Goal: Task Accomplishment & Management: Complete application form

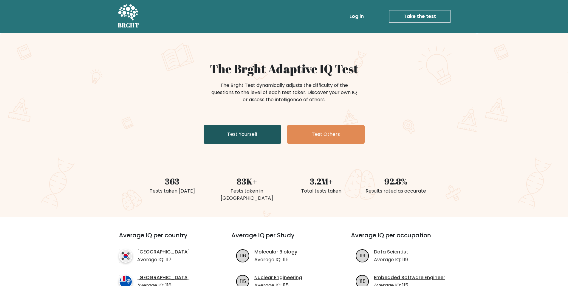
click at [258, 132] on link "Test Yourself" at bounding box center [243, 134] width 78 height 19
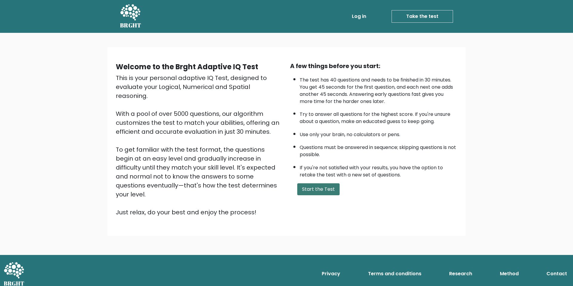
click at [321, 190] on button "Start the Test" at bounding box center [318, 189] width 42 height 12
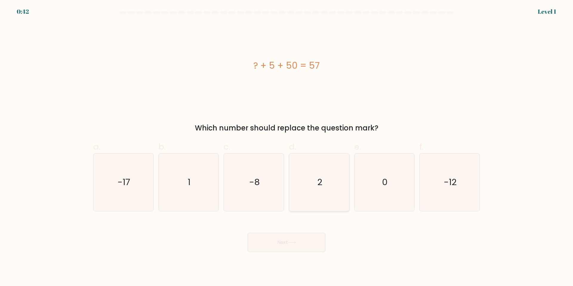
click at [321, 174] on icon "2" at bounding box center [319, 182] width 58 height 58
click at [287, 147] on input "d. 2" at bounding box center [286, 145] width 0 height 4
radio input "true"
click at [321, 174] on icon "2" at bounding box center [319, 182] width 57 height 57
click at [287, 147] on input "d. 2" at bounding box center [286, 145] width 0 height 4
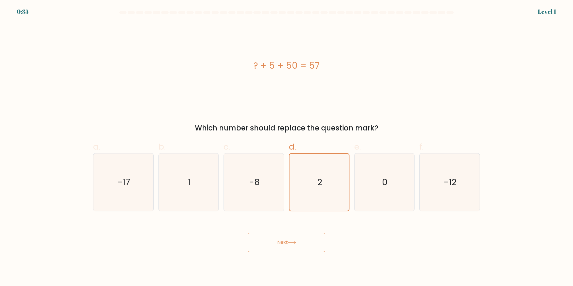
click at [306, 241] on button "Next" at bounding box center [287, 242] width 78 height 19
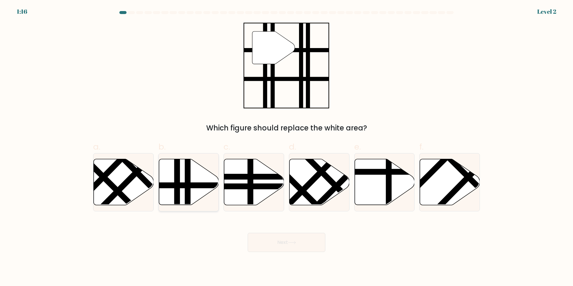
click at [183, 185] on line at bounding box center [206, 185] width 121 height 0
click at [286, 147] on input "b." at bounding box center [286, 145] width 0 height 4
radio input "true"
click at [273, 241] on button "Next" at bounding box center [287, 242] width 78 height 19
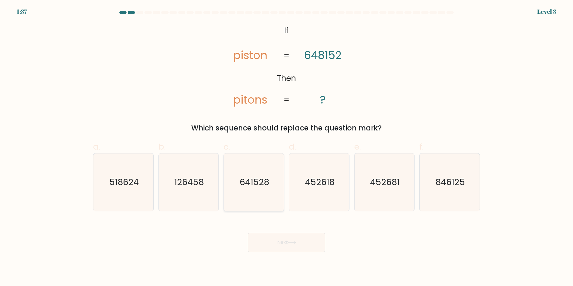
click at [265, 179] on text "641528" at bounding box center [255, 182] width 30 height 12
click at [286, 147] on input "c. 641528" at bounding box center [286, 145] width 0 height 4
radio input "true"
click at [286, 249] on button "Next" at bounding box center [287, 242] width 78 height 19
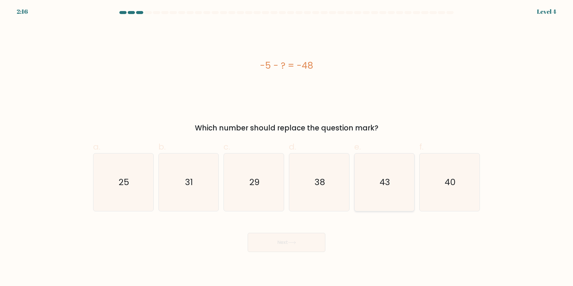
click at [381, 182] on text "43" at bounding box center [384, 182] width 10 height 12
click at [287, 147] on input "e. 43" at bounding box center [286, 145] width 0 height 4
radio input "true"
click at [304, 245] on button "Next" at bounding box center [287, 242] width 78 height 19
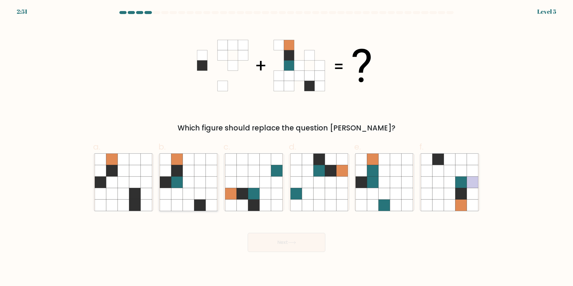
click at [179, 183] on icon at bounding box center [176, 181] width 11 height 11
click at [286, 147] on input "b." at bounding box center [286, 145] width 0 height 4
radio input "true"
click at [280, 245] on button "Next" at bounding box center [287, 242] width 78 height 19
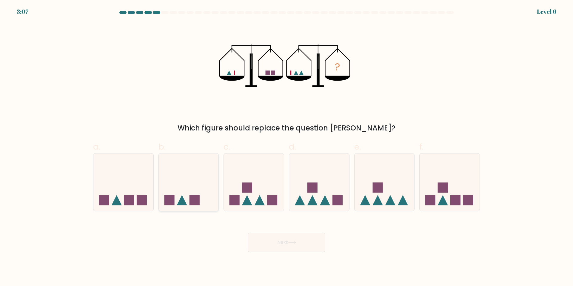
click at [201, 188] on icon at bounding box center [189, 182] width 60 height 50
click at [286, 147] on input "b." at bounding box center [286, 145] width 0 height 4
radio input "true"
click at [294, 243] on icon at bounding box center [292, 242] width 8 height 3
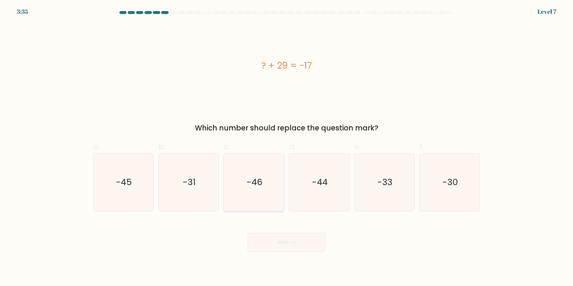
click at [268, 184] on icon "-46" at bounding box center [254, 182] width 58 height 58
click at [286, 147] on input "c. -46" at bounding box center [286, 145] width 0 height 4
radio input "true"
click at [299, 245] on button "Next" at bounding box center [287, 242] width 78 height 19
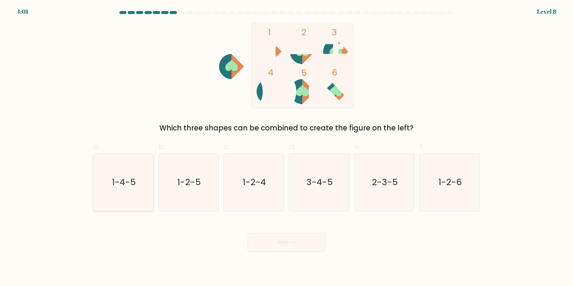
click at [126, 182] on text "1-4-5" at bounding box center [124, 182] width 24 height 12
click at [286, 147] on input "a. 1-4-5" at bounding box center [286, 145] width 0 height 4
radio input "true"
click at [276, 243] on button "Next" at bounding box center [287, 242] width 78 height 19
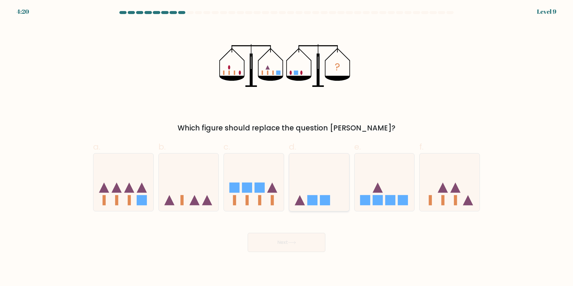
click at [301, 189] on icon at bounding box center [319, 182] width 60 height 50
click at [287, 147] on input "d." at bounding box center [286, 145] width 0 height 4
radio input "true"
click at [299, 241] on button "Next" at bounding box center [287, 242] width 78 height 19
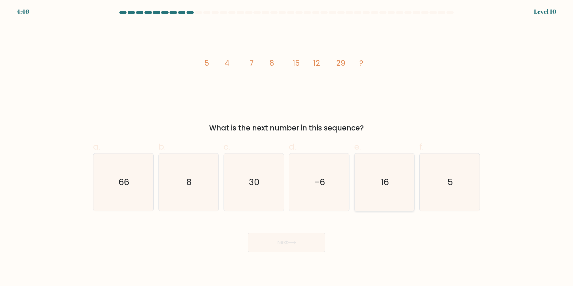
click at [390, 195] on icon "16" at bounding box center [384, 182] width 58 height 58
click at [287, 147] on input "e. 16" at bounding box center [286, 145] width 0 height 4
radio input "true"
click at [303, 244] on button "Next" at bounding box center [287, 242] width 78 height 19
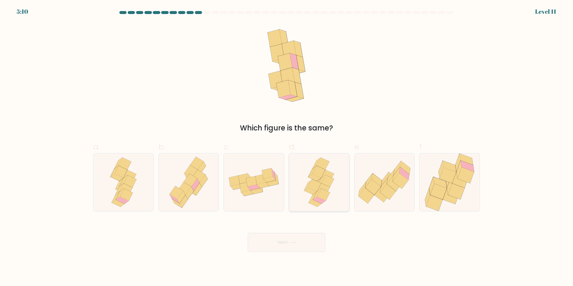
click at [311, 189] on icon at bounding box center [310, 190] width 13 height 7
click at [287, 147] on input "d." at bounding box center [286, 145] width 0 height 4
radio input "true"
click at [292, 240] on button "Next" at bounding box center [287, 242] width 78 height 19
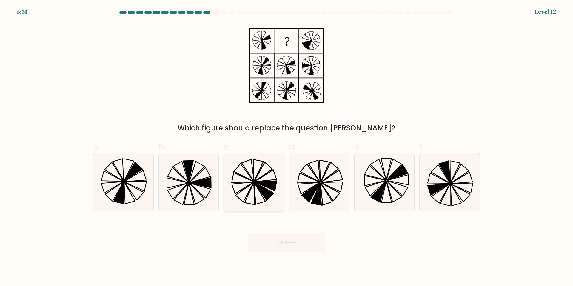
click at [239, 192] on icon at bounding box center [254, 182] width 58 height 58
click at [286, 147] on input "c." at bounding box center [286, 145] width 0 height 4
radio input "true"
click at [288, 243] on button "Next" at bounding box center [287, 242] width 78 height 19
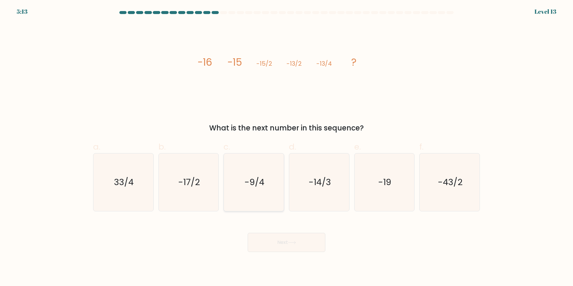
click at [265, 195] on icon "-9/4" at bounding box center [254, 182] width 58 height 58
click at [286, 147] on input "c. -9/4" at bounding box center [286, 145] width 0 height 4
radio input "true"
click at [279, 245] on button "Next" at bounding box center [287, 242] width 78 height 19
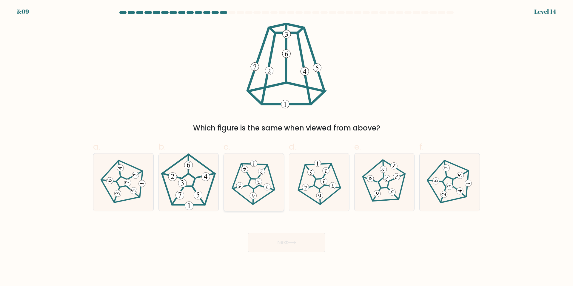
click at [255, 189] on icon at bounding box center [254, 182] width 46 height 46
click at [286, 147] on input "c." at bounding box center [286, 145] width 0 height 4
radio input "true"
click at [280, 244] on button "Next" at bounding box center [287, 242] width 78 height 19
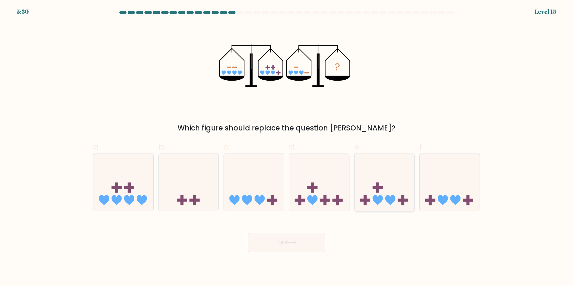
click at [402, 204] on rect at bounding box center [402, 200] width 3 height 10
click at [287, 147] on input "e." at bounding box center [286, 145] width 0 height 4
radio input "true"
click at [302, 240] on button "Next" at bounding box center [287, 242] width 78 height 19
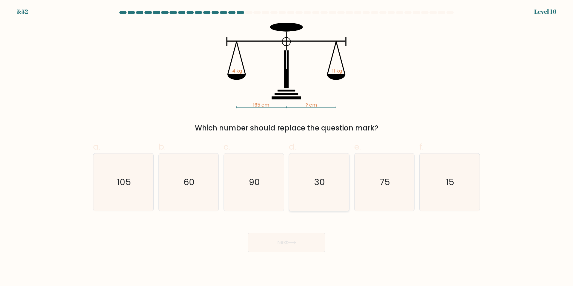
click at [328, 173] on icon "30" at bounding box center [319, 182] width 58 height 58
click at [287, 147] on input "d. 30" at bounding box center [286, 145] width 0 height 4
radio input "true"
click at [290, 246] on button "Next" at bounding box center [287, 242] width 78 height 19
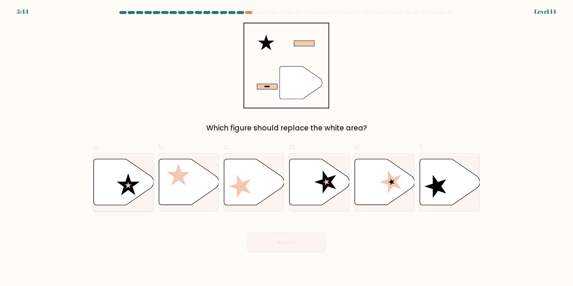
click at [116, 175] on icon at bounding box center [124, 182] width 60 height 46
click at [286, 147] on input "a." at bounding box center [286, 145] width 0 height 4
radio input "true"
click at [301, 245] on button "Next" at bounding box center [287, 242] width 78 height 19
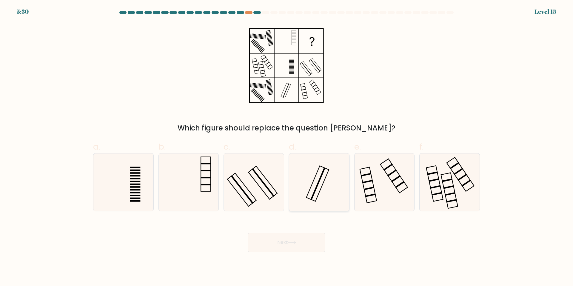
click at [311, 182] on icon at bounding box center [319, 182] width 58 height 58
click at [287, 147] on input "d." at bounding box center [286, 145] width 0 height 4
radio input "true"
click at [279, 173] on icon at bounding box center [254, 182] width 58 height 58
click at [286, 147] on input "c." at bounding box center [286, 145] width 0 height 4
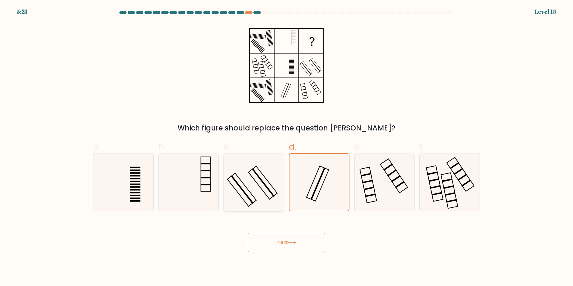
radio input "true"
click at [294, 241] on icon at bounding box center [292, 242] width 8 height 3
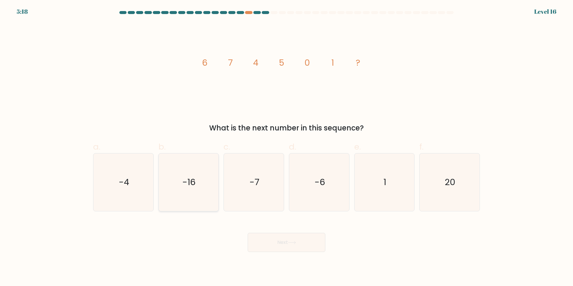
click at [173, 188] on icon "-16" at bounding box center [189, 182] width 58 height 58
click at [286, 147] on input "b. -16" at bounding box center [286, 145] width 0 height 4
radio input "true"
click at [287, 242] on button "Next" at bounding box center [287, 242] width 78 height 19
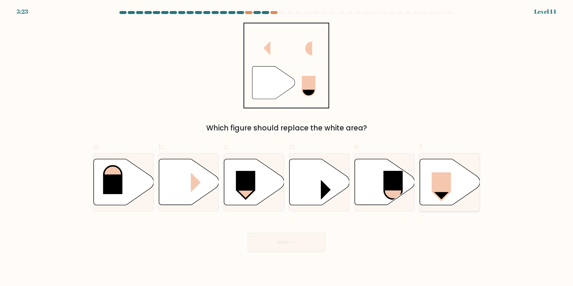
click at [429, 186] on icon at bounding box center [450, 182] width 60 height 46
click at [287, 147] on input "f." at bounding box center [286, 145] width 0 height 4
radio input "true"
click at [308, 247] on button "Next" at bounding box center [287, 242] width 78 height 19
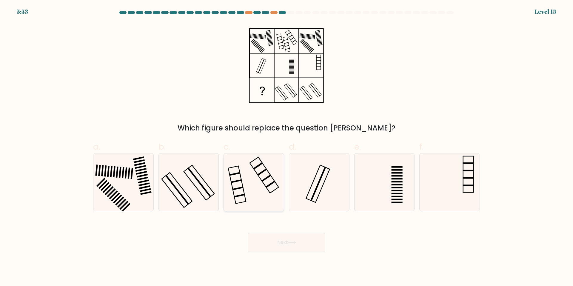
click at [254, 183] on icon at bounding box center [254, 182] width 58 height 58
click at [286, 147] on input "c." at bounding box center [286, 145] width 0 height 4
radio input "true"
click at [288, 245] on button "Next" at bounding box center [287, 242] width 78 height 19
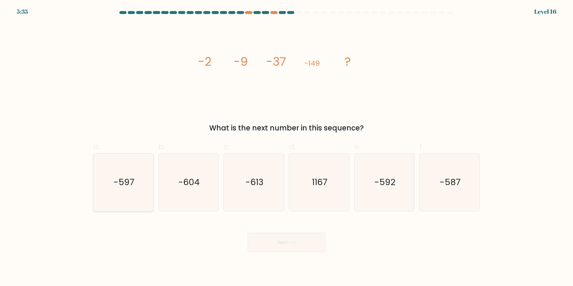
click at [119, 182] on text "-597" at bounding box center [123, 182] width 21 height 12
click at [286, 147] on input "a. -597" at bounding box center [286, 145] width 0 height 4
radio input "true"
click at [271, 239] on button "Next" at bounding box center [287, 242] width 78 height 19
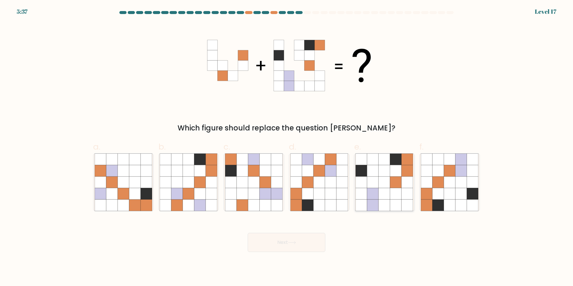
click at [391, 191] on icon at bounding box center [395, 193] width 11 height 11
click at [287, 147] on input "e." at bounding box center [286, 145] width 0 height 4
radio input "true"
click at [294, 238] on button "Next" at bounding box center [287, 242] width 78 height 19
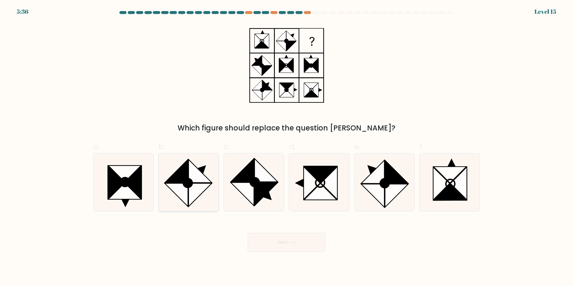
click at [189, 175] on icon at bounding box center [200, 170] width 23 height 23
click at [286, 147] on input "b." at bounding box center [286, 145] width 0 height 4
radio input "true"
click at [299, 243] on button "Next" at bounding box center [287, 242] width 78 height 19
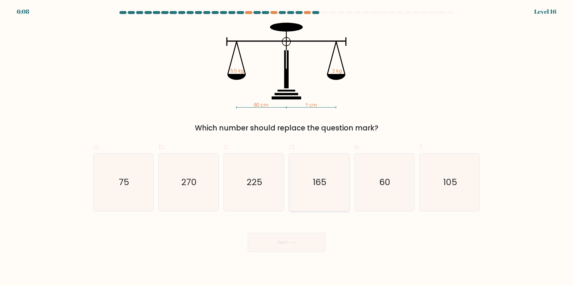
click at [328, 179] on icon "165" at bounding box center [319, 182] width 58 height 58
click at [287, 147] on input "d. 165" at bounding box center [286, 145] width 0 height 4
radio input "true"
click at [300, 243] on button "Next" at bounding box center [287, 242] width 78 height 19
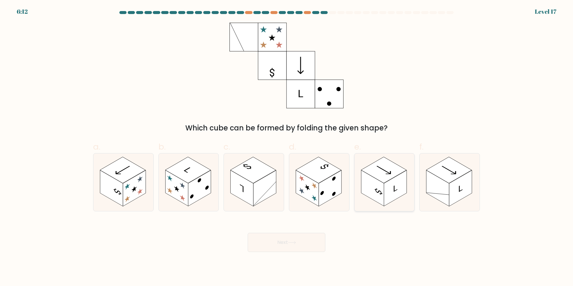
click at [384, 178] on rect at bounding box center [384, 170] width 46 height 26
click at [287, 147] on input "e." at bounding box center [286, 145] width 0 height 4
radio input "true"
click at [307, 237] on button "Next" at bounding box center [287, 242] width 78 height 19
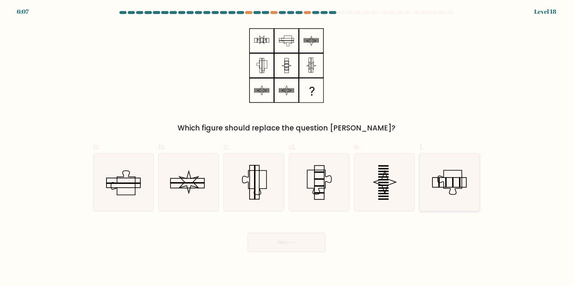
click at [442, 186] on icon at bounding box center [450, 182] width 58 height 58
click at [287, 147] on input "f." at bounding box center [286, 145] width 0 height 4
radio input "true"
click at [267, 243] on button "Next" at bounding box center [287, 242] width 78 height 19
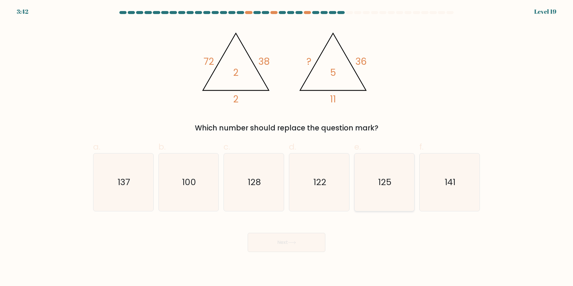
click at [376, 202] on icon "125" at bounding box center [384, 182] width 58 height 58
click at [287, 147] on input "e. 125" at bounding box center [286, 145] width 0 height 4
radio input "true"
click at [313, 243] on button "Next" at bounding box center [287, 242] width 78 height 19
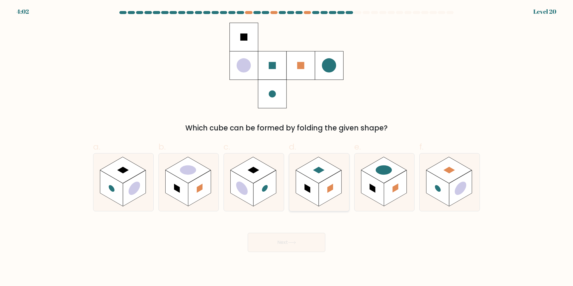
click at [317, 188] on rect at bounding box center [307, 188] width 23 height 36
click at [287, 147] on input "d." at bounding box center [286, 145] width 0 height 4
radio input "true"
click at [300, 239] on button "Next" at bounding box center [287, 242] width 78 height 19
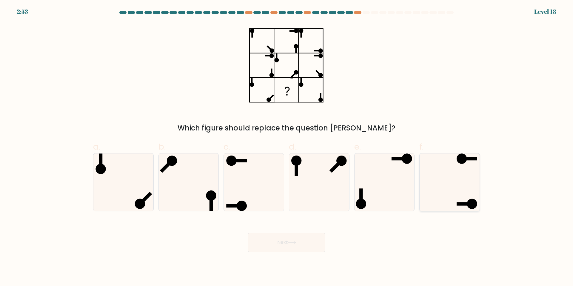
click at [437, 182] on icon at bounding box center [450, 182] width 58 height 58
click at [287, 147] on input "f." at bounding box center [286, 145] width 0 height 4
radio input "true"
click at [288, 240] on button "Next" at bounding box center [287, 242] width 78 height 19
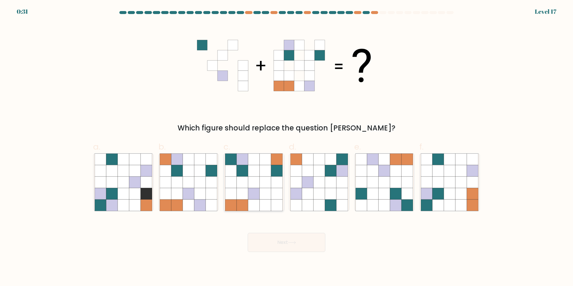
click at [249, 173] on icon at bounding box center [253, 170] width 11 height 11
click at [286, 147] on input "c." at bounding box center [286, 145] width 0 height 4
radio input "true"
click at [204, 188] on icon at bounding box center [199, 193] width 11 height 11
click at [286, 147] on input "b." at bounding box center [286, 145] width 0 height 4
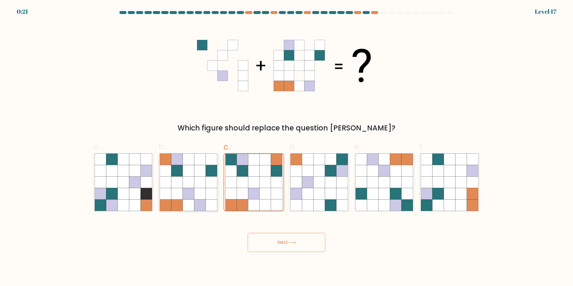
radio input "true"
click at [260, 238] on button "Next" at bounding box center [287, 242] width 78 height 19
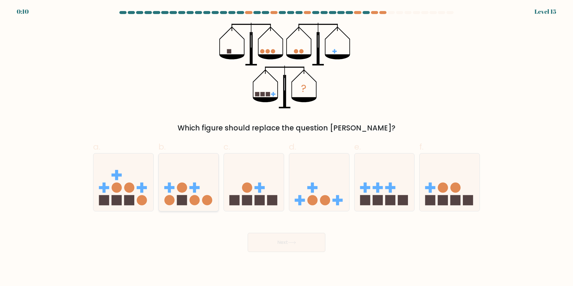
click at [189, 183] on icon at bounding box center [189, 182] width 60 height 50
click at [286, 147] on input "b." at bounding box center [286, 145] width 0 height 4
radio input "true"
click at [294, 243] on icon at bounding box center [292, 242] width 8 height 3
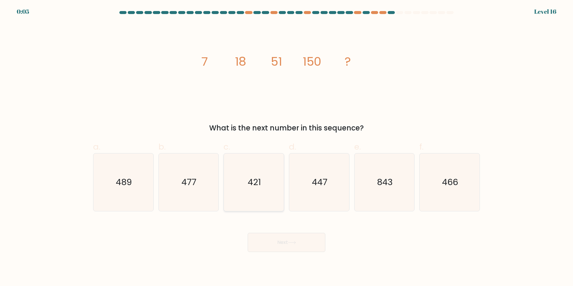
click at [254, 180] on text "421" at bounding box center [254, 182] width 13 height 12
click at [286, 147] on input "c. 421" at bounding box center [286, 145] width 0 height 4
radio input "true"
click at [294, 245] on button "Next" at bounding box center [287, 242] width 78 height 19
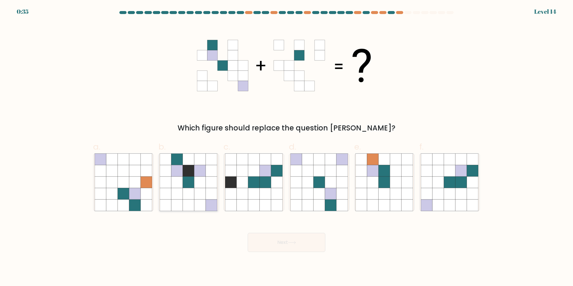
click at [201, 198] on icon at bounding box center [199, 193] width 11 height 11
click at [286, 147] on input "b." at bounding box center [286, 145] width 0 height 4
radio input "true"
click at [253, 236] on button "Next" at bounding box center [287, 242] width 78 height 19
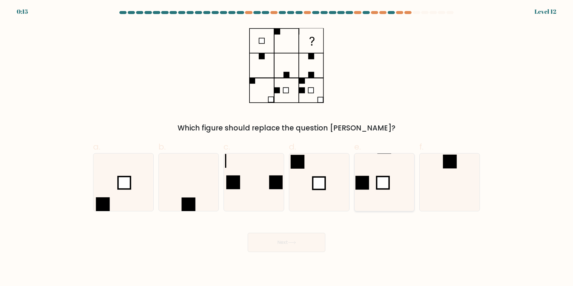
click at [383, 188] on rect at bounding box center [382, 182] width 13 height 13
click at [287, 147] on input "e." at bounding box center [286, 145] width 0 height 4
radio input "true"
click at [332, 198] on icon at bounding box center [319, 182] width 58 height 58
click at [287, 147] on input "d." at bounding box center [286, 145] width 0 height 4
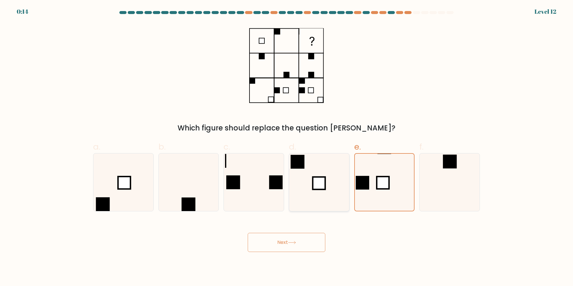
radio input "true"
click at [286, 242] on button "Next" at bounding box center [287, 242] width 78 height 19
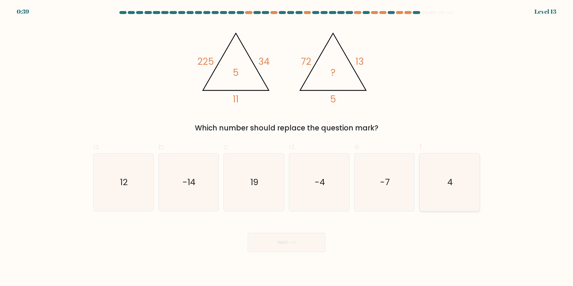
click at [453, 189] on icon "4" at bounding box center [450, 182] width 58 height 58
click at [287, 147] on input "f. 4" at bounding box center [286, 145] width 0 height 4
radio input "true"
click at [310, 245] on button "Next" at bounding box center [287, 242] width 78 height 19
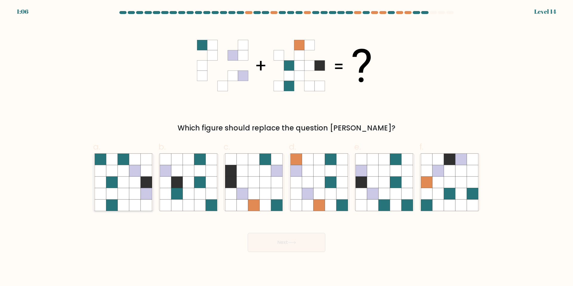
click at [140, 182] on icon at bounding box center [134, 181] width 11 height 11
click at [286, 147] on input "a." at bounding box center [286, 145] width 0 height 4
radio input "true"
click at [285, 245] on button "Next" at bounding box center [287, 242] width 78 height 19
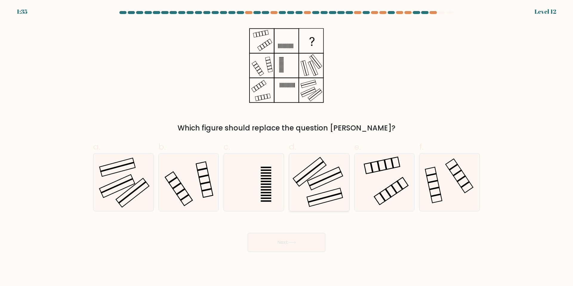
click at [305, 179] on icon at bounding box center [319, 182] width 58 height 58
click at [287, 147] on input "d." at bounding box center [286, 145] width 0 height 4
radio input "true"
click at [300, 245] on button "Next" at bounding box center [287, 242] width 78 height 19
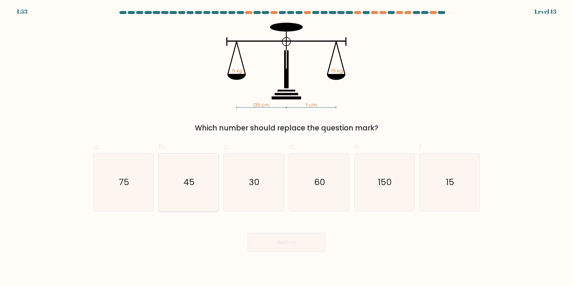
click at [203, 171] on icon "45" at bounding box center [189, 182] width 58 height 58
click at [286, 147] on input "b. 45" at bounding box center [286, 145] width 0 height 4
radio input "true"
click at [283, 246] on button "Next" at bounding box center [287, 242] width 78 height 19
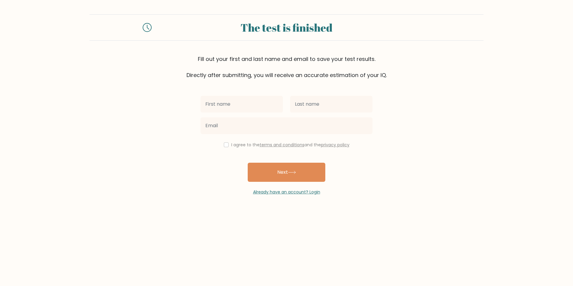
click at [236, 144] on label "I agree to the terms and conditions and the privacy policy" at bounding box center [290, 145] width 118 height 6
click at [231, 144] on label "I agree to the terms and conditions and the privacy policy" at bounding box center [290, 145] width 118 height 6
click at [227, 144] on div "I agree to the terms and conditions and the privacy policy" at bounding box center [286, 144] width 179 height 7
click at [226, 144] on input "checkbox" at bounding box center [226, 144] width 5 height 5
checkbox input "true"
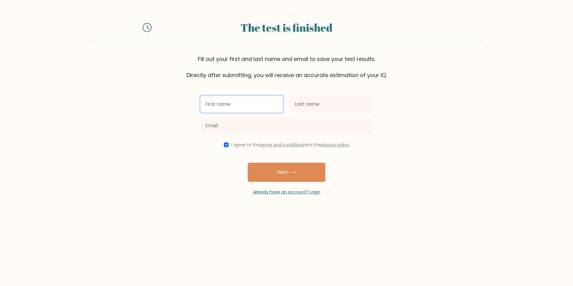
click at [229, 96] on input "text" at bounding box center [241, 104] width 82 height 17
type input "d"
type input "ewgvw"
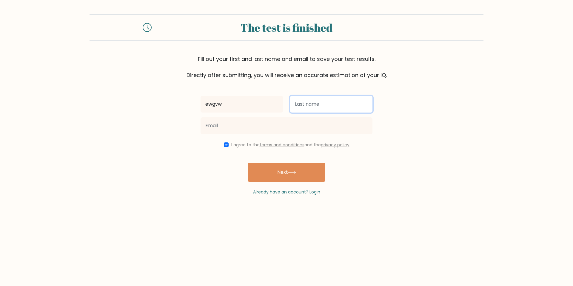
click at [297, 102] on input "text" at bounding box center [331, 104] width 82 height 17
type input "sdvdsg"
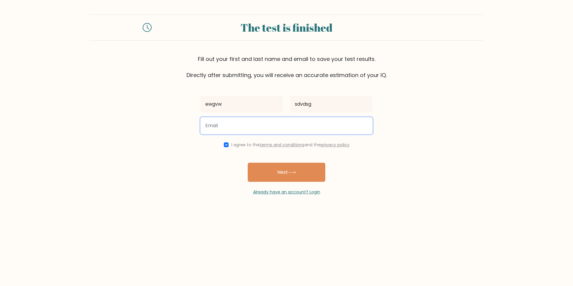
click at [288, 126] on input "email" at bounding box center [286, 125] width 172 height 17
type input "avesta.uk108@gmail.com"
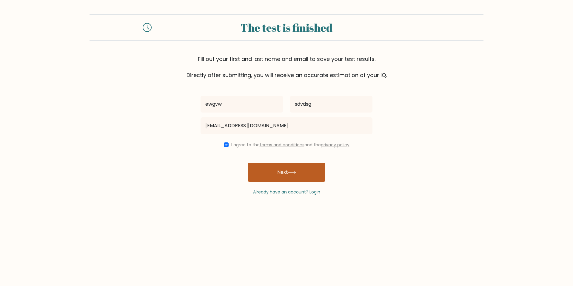
click at [276, 170] on button "Next" at bounding box center [287, 172] width 78 height 19
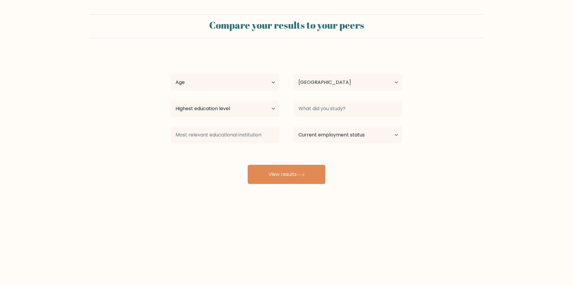
select select "GB"
click at [257, 81] on select "Age Under [DEMOGRAPHIC_DATA] [DEMOGRAPHIC_DATA] [DEMOGRAPHIC_DATA] [DEMOGRAPHIC…" at bounding box center [225, 82] width 109 height 17
select select "min_18"
click at [171, 74] on select "Age Under [DEMOGRAPHIC_DATA] [DEMOGRAPHIC_DATA] [DEMOGRAPHIC_DATA] [DEMOGRAPHIC…" at bounding box center [225, 82] width 109 height 17
click at [322, 118] on div at bounding box center [347, 108] width 123 height 21
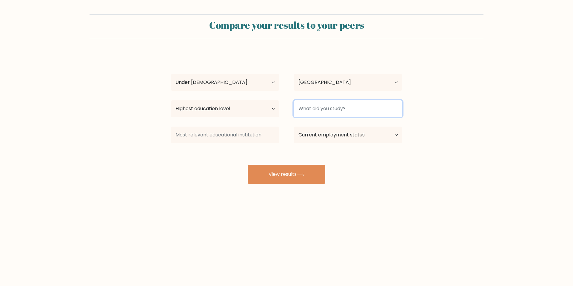
click at [322, 112] on input at bounding box center [348, 108] width 109 height 17
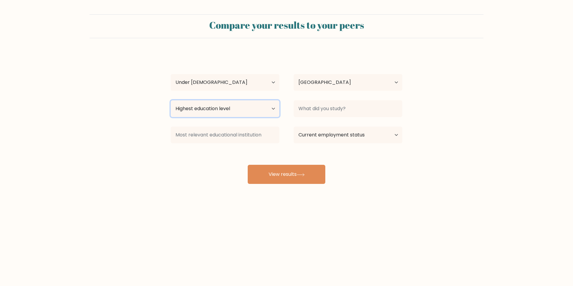
click at [267, 108] on select "Highest education level No schooling Primary Lower Secondary Upper Secondary Oc…" at bounding box center [225, 108] width 109 height 17
select select "upper_secondary"
click at [171, 100] on select "Highest education level No schooling Primary Lower Secondary Upper Secondary Oc…" at bounding box center [225, 108] width 109 height 17
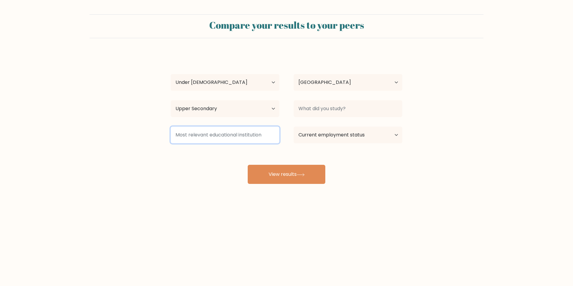
click at [264, 133] on input at bounding box center [225, 134] width 109 height 17
click at [331, 136] on select "Current employment status Employed Student Retired Other / prefer not to answer" at bounding box center [348, 134] width 109 height 17
select select "student"
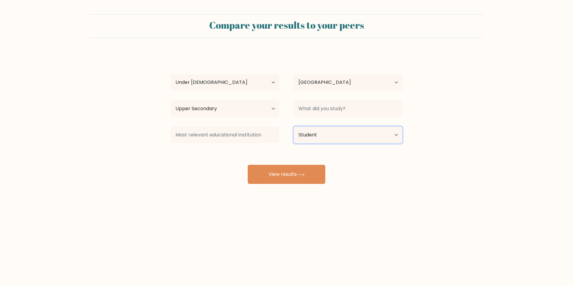
click at [294, 126] on select "Current employment status Employed Student Retired Other / prefer not to answer" at bounding box center [348, 134] width 109 height 17
click at [300, 169] on button "View results" at bounding box center [287, 174] width 78 height 19
click at [329, 105] on input at bounding box center [348, 108] width 109 height 17
type input "m"
click at [322, 110] on input "maths" at bounding box center [348, 108] width 109 height 17
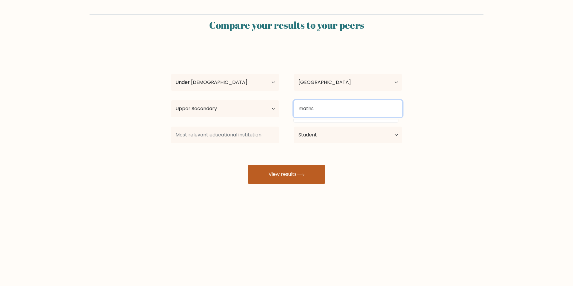
type input "maths"
click at [295, 174] on button "View results" at bounding box center [287, 174] width 78 height 19
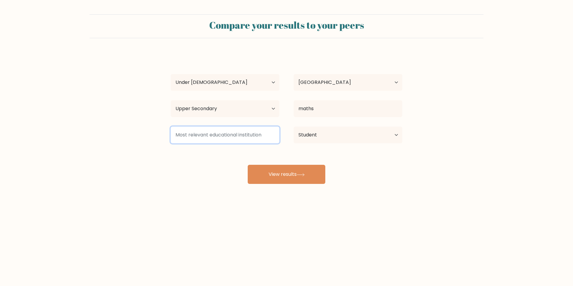
click at [249, 140] on input at bounding box center [225, 134] width 109 height 17
type input "g"
click at [246, 142] on input at bounding box center [225, 134] width 109 height 17
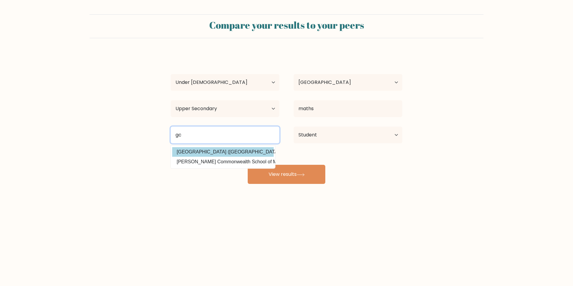
type input "g"
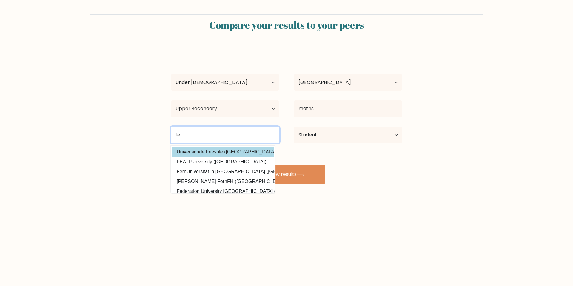
type input "f"
type input "u"
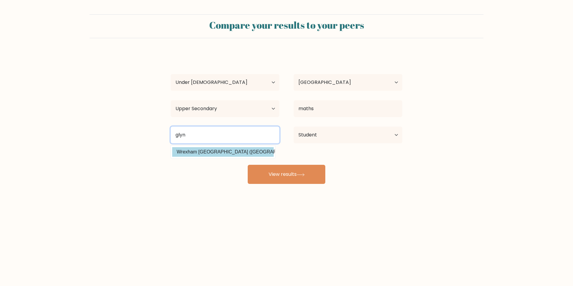
scroll to position [0, 1]
click at [206, 134] on input "glyn" at bounding box center [225, 134] width 109 height 17
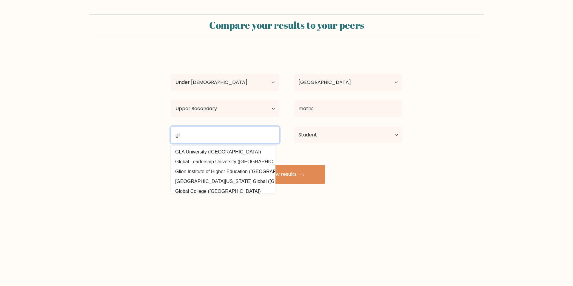
type input "g"
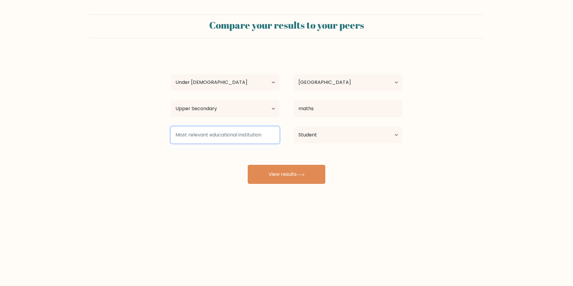
scroll to position [0, 0]
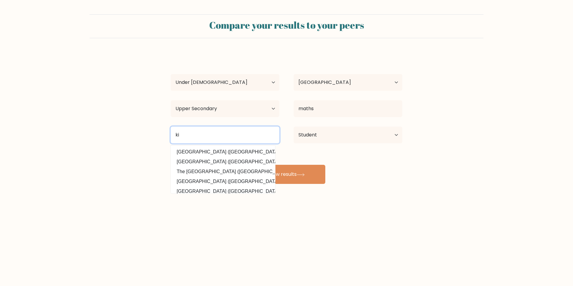
type input "k"
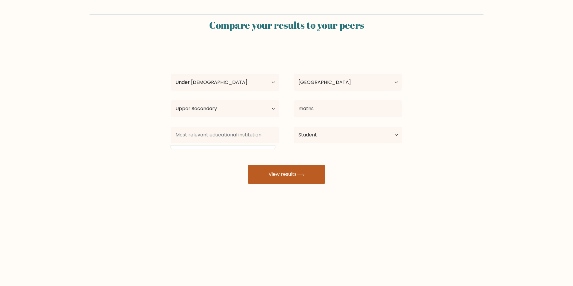
click at [292, 175] on button "View results" at bounding box center [287, 174] width 78 height 19
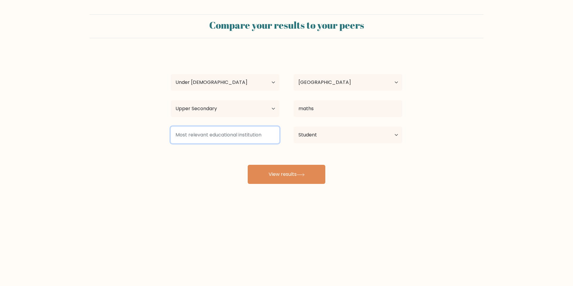
click at [251, 138] on input at bounding box center [225, 134] width 109 height 17
type input "nothing"
click at [228, 135] on input "nothing" at bounding box center [225, 134] width 109 height 17
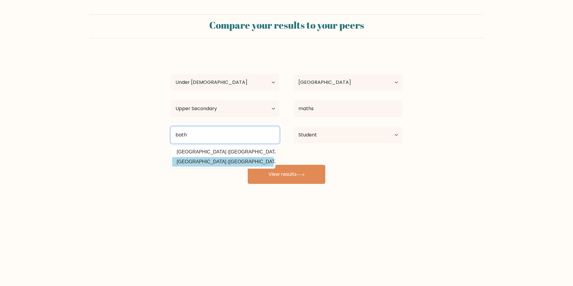
type input "bath"
click at [243, 157] on div "ewgvw sdvdsg Age Under 18 years old 18-24 years old 25-34 years old 35-44 years…" at bounding box center [286, 118] width 239 height 131
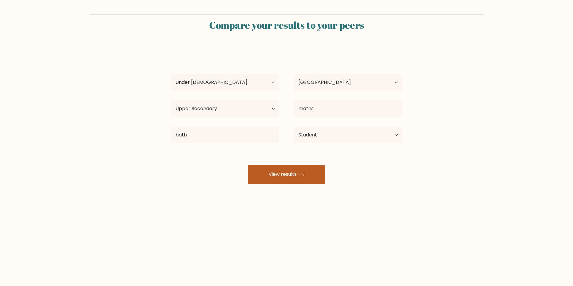
click at [268, 171] on button "View results" at bounding box center [287, 174] width 78 height 19
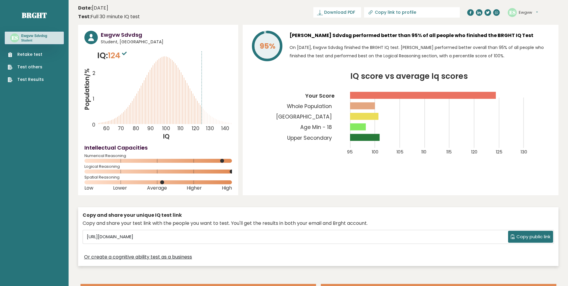
click at [203, 118] on icon "Population/% IQ 0 1 2 60 70 80 90 100 110 120 130 140" at bounding box center [158, 95] width 148 height 91
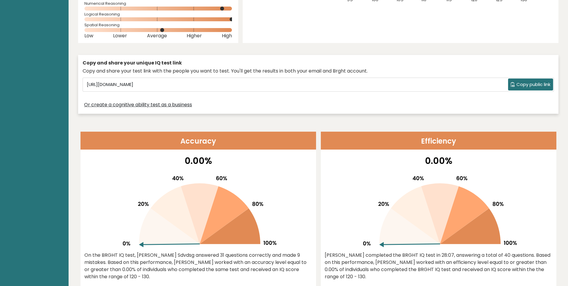
scroll to position [213, 0]
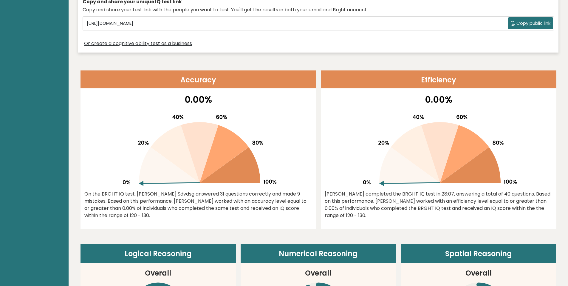
click at [173, 184] on icon at bounding box center [198, 148] width 157 height 76
drag, startPoint x: 202, startPoint y: 193, endPoint x: 240, endPoint y: 193, distance: 38.2
click at [240, 193] on div "On the BRGHT IQ test, [PERSON_NAME] Sdvdsg answered 31 questions correctly and …" at bounding box center [198, 204] width 228 height 29
drag, startPoint x: 196, startPoint y: 200, endPoint x: 226, endPoint y: 200, distance: 29.8
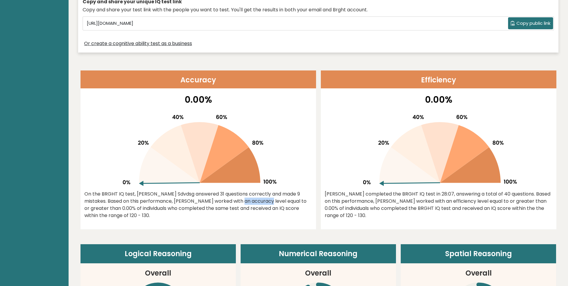
click at [226, 200] on div "On the BRGHT IQ test, [PERSON_NAME] Sdvdsg answered 31 questions correctly and …" at bounding box center [198, 204] width 228 height 29
drag, startPoint x: 206, startPoint y: 208, endPoint x: 231, endPoint y: 214, distance: 25.8
click at [231, 214] on div "On the BRGHT IQ test, [PERSON_NAME] Sdvdsg answered 31 questions correctly and …" at bounding box center [198, 204] width 228 height 29
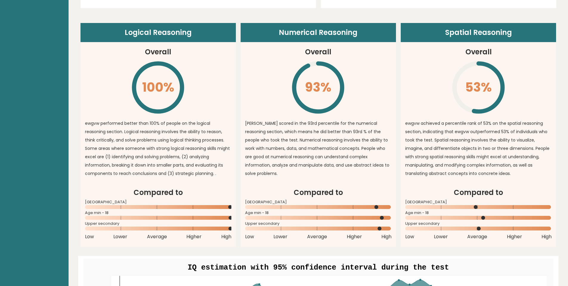
scroll to position [431, 0]
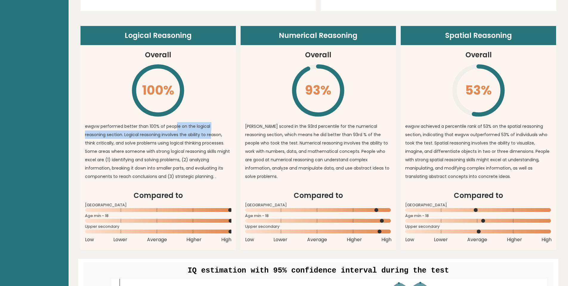
drag, startPoint x: 175, startPoint y: 124, endPoint x: 188, endPoint y: 134, distance: 16.2
click at [188, 134] on p "ewgvw performed better than 100% of people on the logical reasoning section. Lo…" at bounding box center [158, 151] width 146 height 58
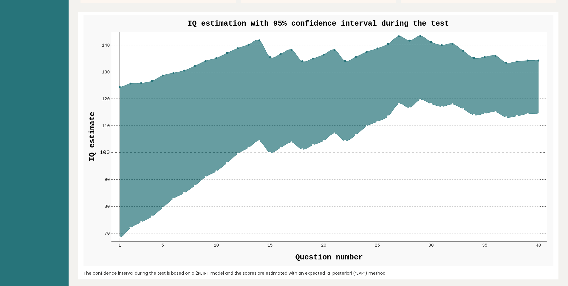
scroll to position [627, 0]
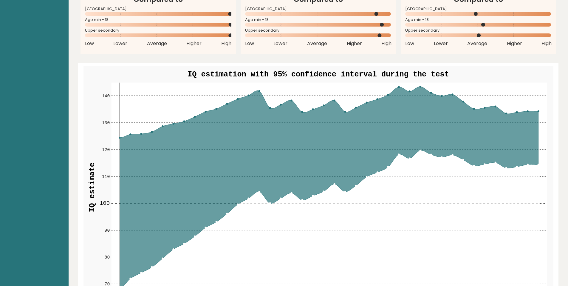
click at [258, 91] on icon at bounding box center [329, 187] width 419 height 201
drag, startPoint x: 255, startPoint y: 92, endPoint x: 293, endPoint y: 100, distance: 39.2
click at [293, 100] on g "70 70 80 80 90 90 100 100 110 110 120 120 130 130 140 140 1 5 10 15 20 25 30 35…" at bounding box center [324, 191] width 448 height 216
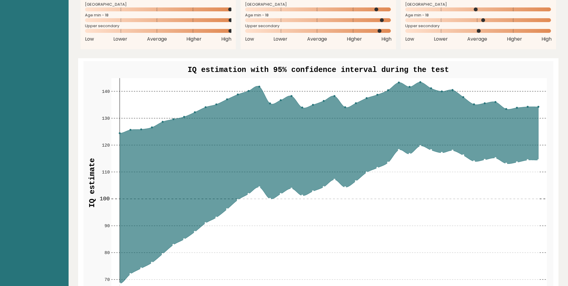
scroll to position [626, 0]
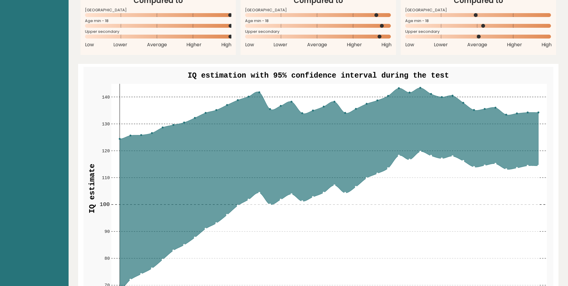
drag, startPoint x: 289, startPoint y: 75, endPoint x: 396, endPoint y: 85, distance: 108.2
click at [396, 85] on g "70 70 80 80 90 90 100 100 110 110 120 120 130 130 140 140 1 5 10 15 20 25 30 35…" at bounding box center [319, 192] width 470 height 251
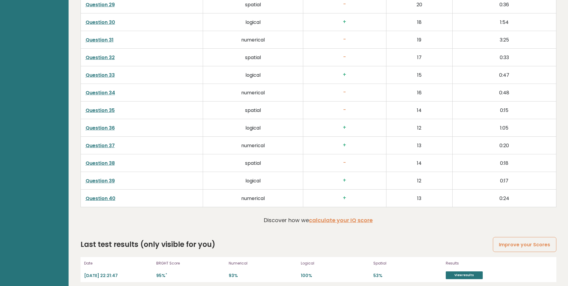
scroll to position [1494, 0]
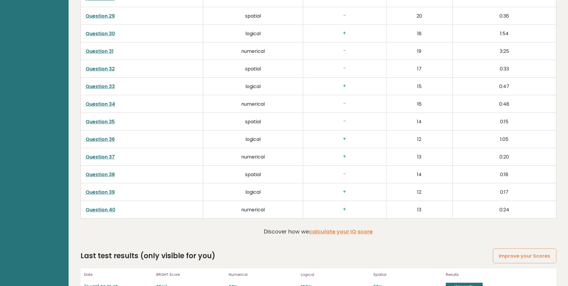
click at [108, 52] on link "Question 31" at bounding box center [100, 51] width 28 height 7
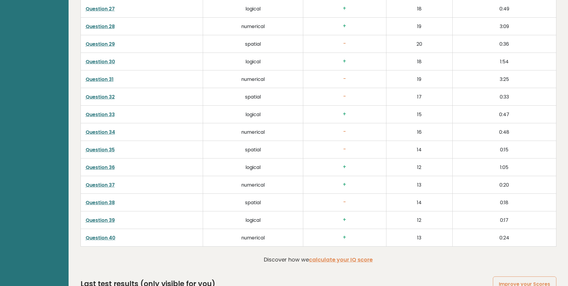
scroll to position [1511, 0]
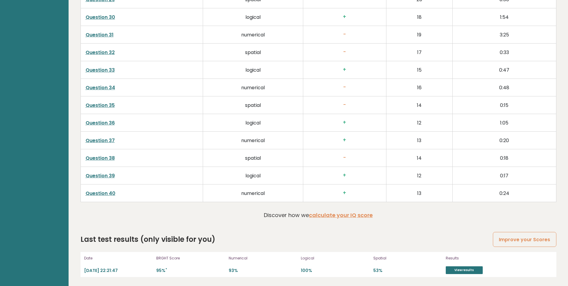
click at [96, 158] on link "Question 38" at bounding box center [100, 158] width 29 height 7
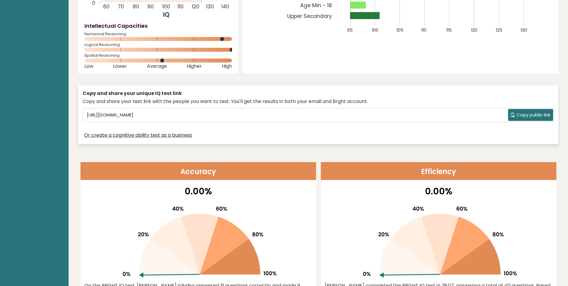
scroll to position [0, 0]
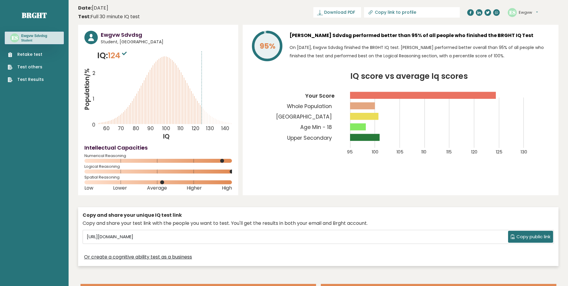
click at [37, 53] on link "Retake test" at bounding box center [26, 54] width 36 height 6
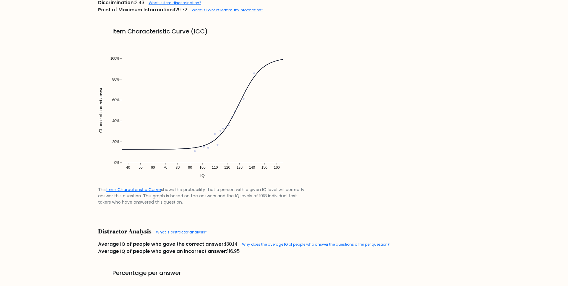
scroll to position [505, 0]
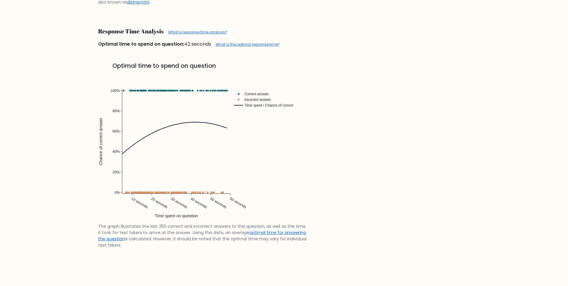
scroll to position [1256, 0]
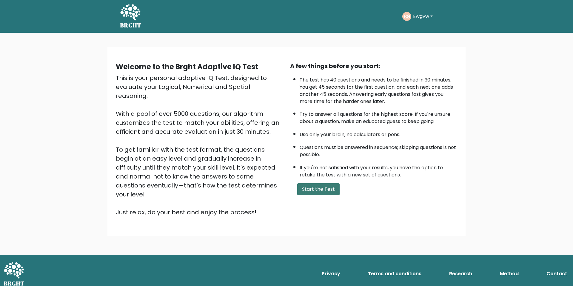
click at [325, 190] on button "Start the Test" at bounding box center [318, 189] width 42 height 12
